Goal: Transaction & Acquisition: Purchase product/service

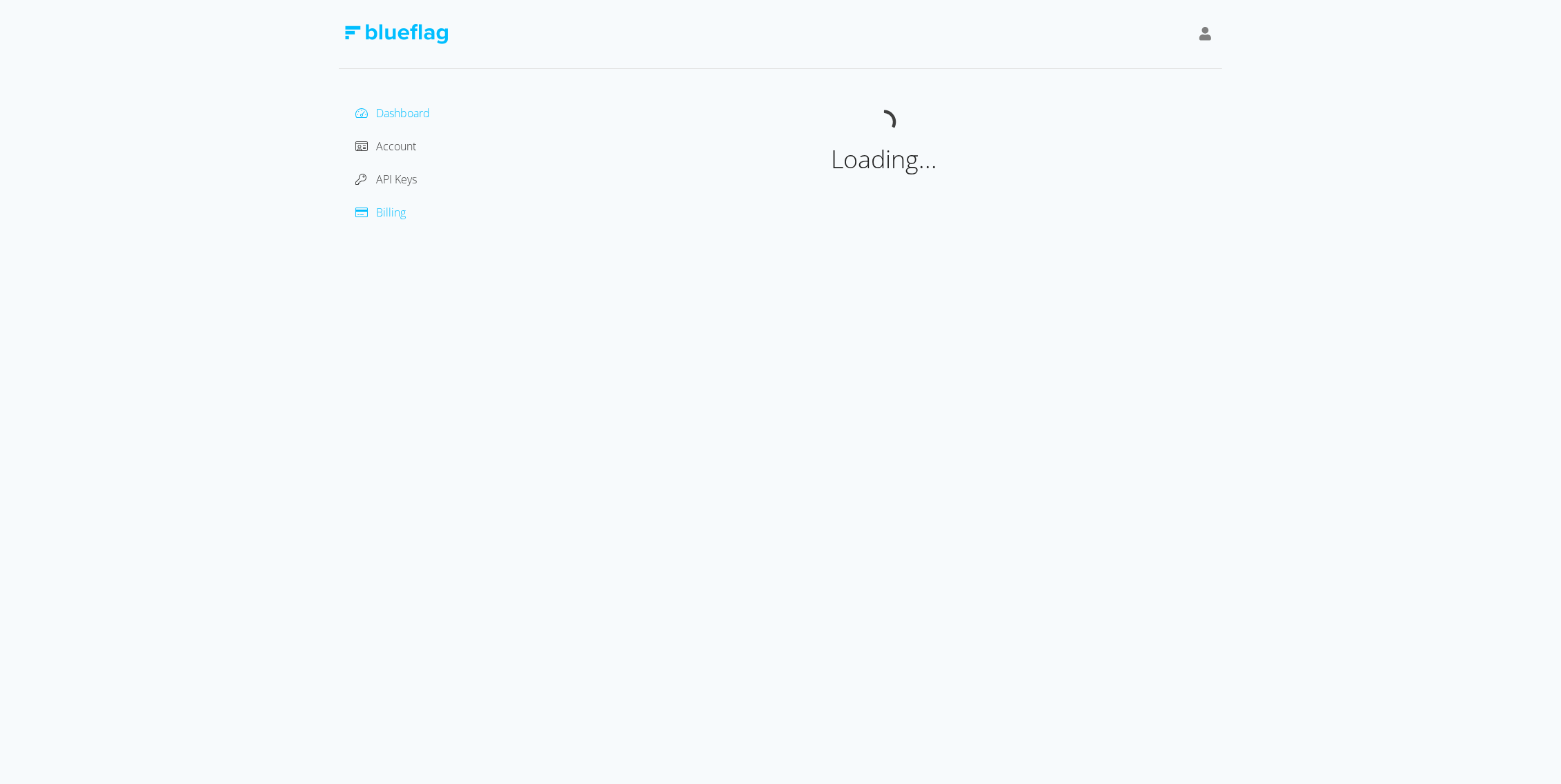
click at [390, 208] on span "Billing" at bounding box center [390, 212] width 29 height 15
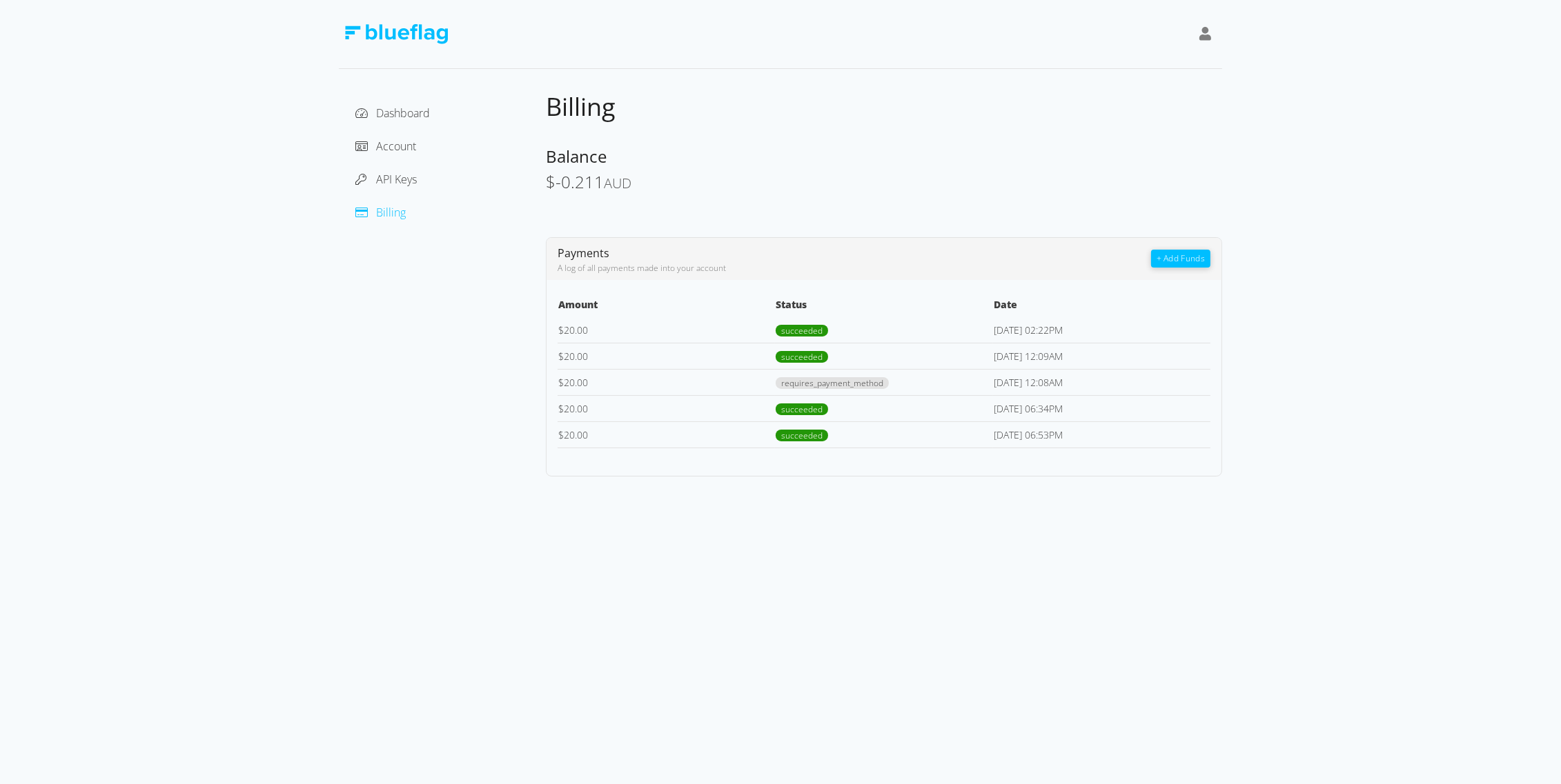
click at [1179, 262] on button "+ Add Funds" at bounding box center [1180, 259] width 59 height 18
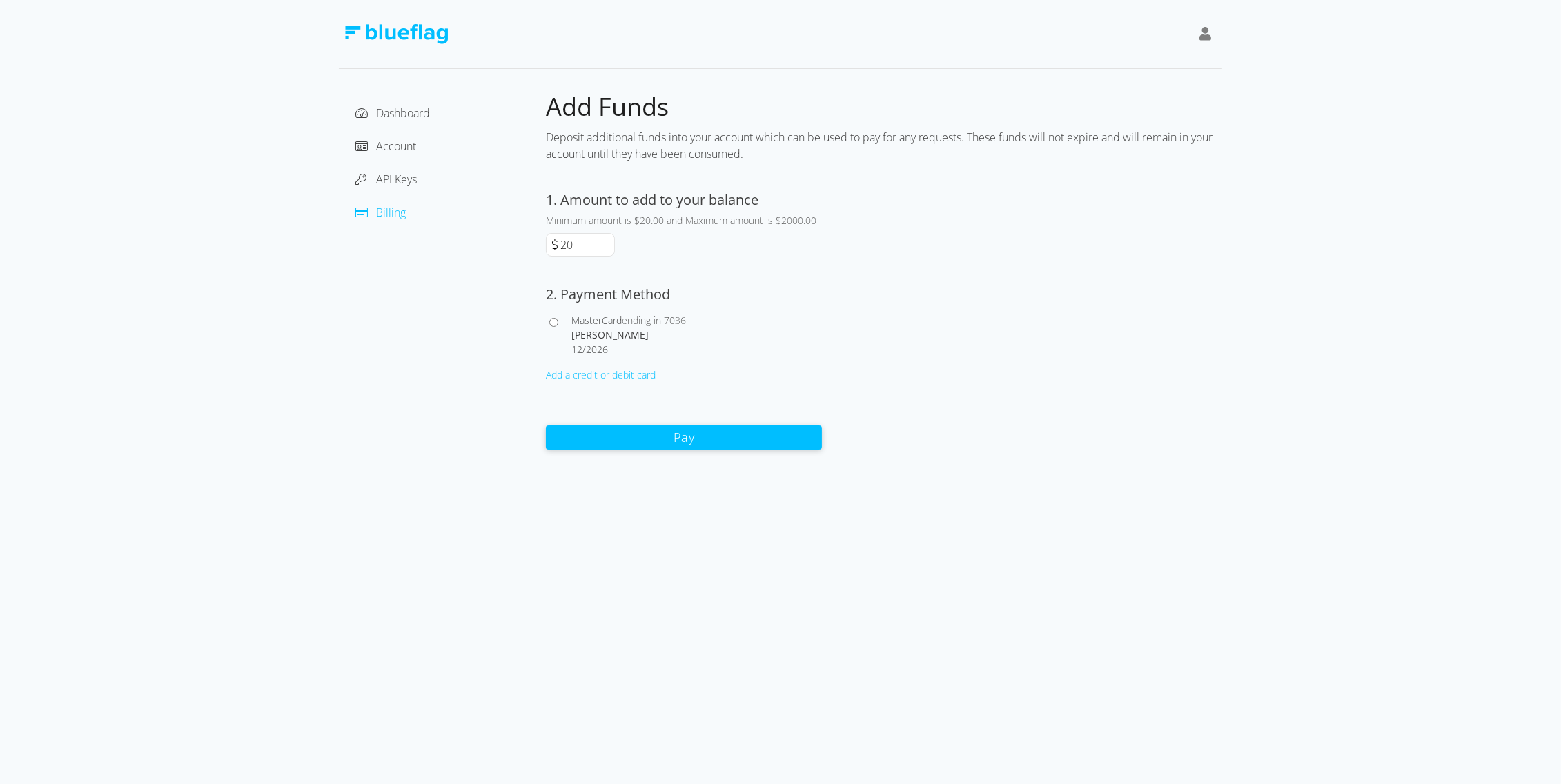
click at [579, 321] on span "MasterCard" at bounding box center [596, 321] width 51 height 13
click at [559, 321] on input "MasterCard ending in 7036 [PERSON_NAME] 12 / 2026" at bounding box center [553, 323] width 9 height 9
radio input "true"
click at [669, 435] on button "Pay" at bounding box center [684, 437] width 276 height 24
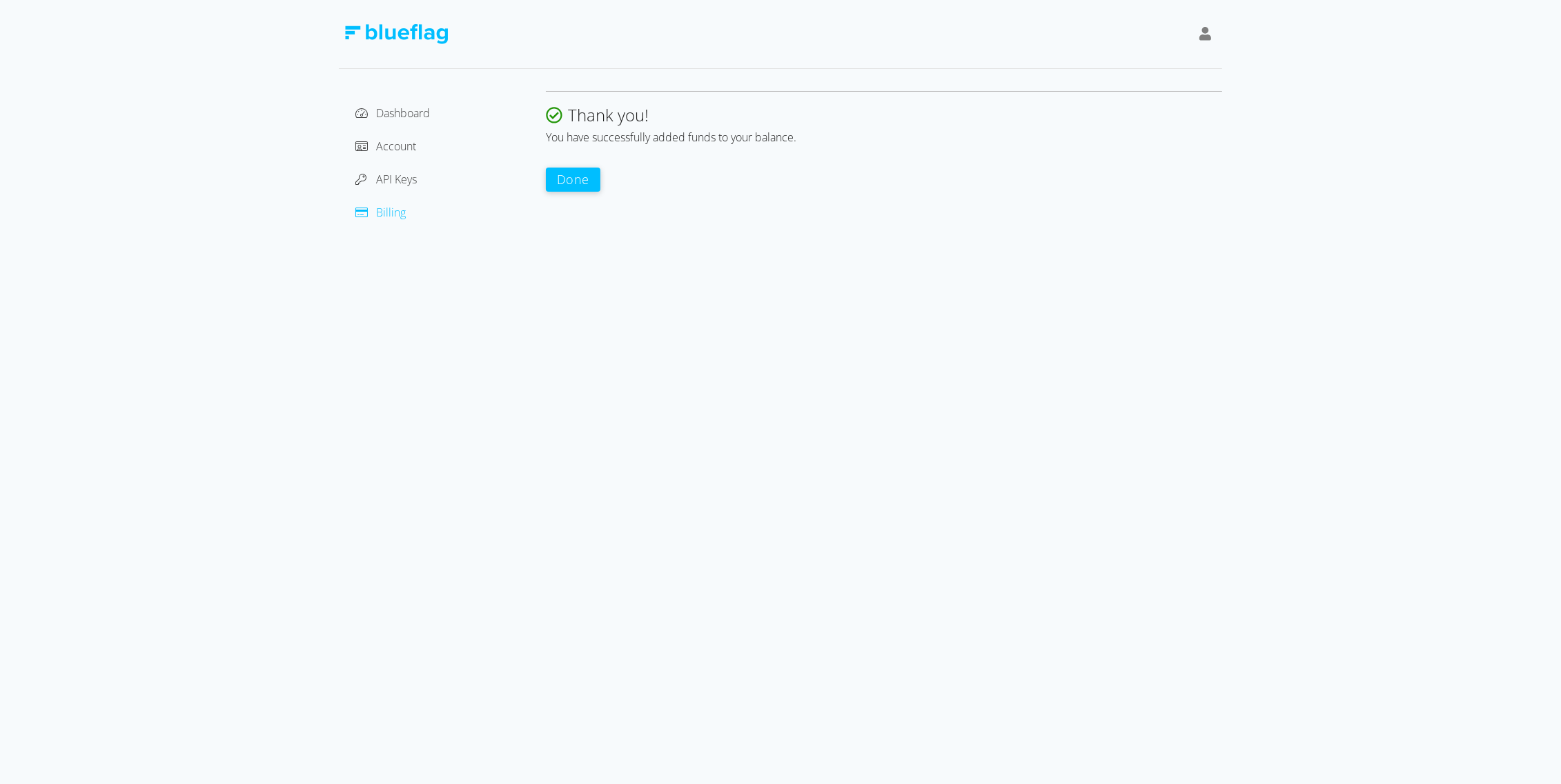
click at [0, 255] on div "Dashboard Account API Keys Billing Thank you! You have successfully added funds…" at bounding box center [780, 392] width 1561 height 784
